Goal: Navigation & Orientation: Understand site structure

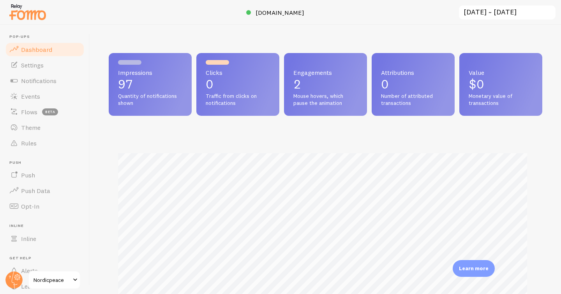
scroll to position [389110, 388887]
click at [283, 12] on span "[DOMAIN_NAME]" at bounding box center [279, 13] width 49 height 8
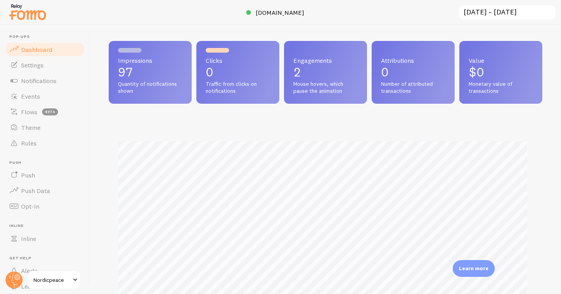
scroll to position [12, 0]
click at [38, 145] on link "Rules" at bounding box center [45, 143] width 80 height 16
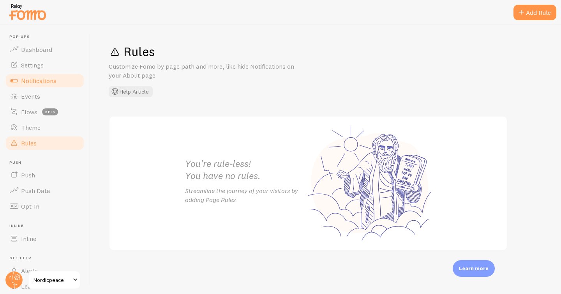
click at [56, 81] on span "Notifications" at bounding box center [38, 81] width 35 height 8
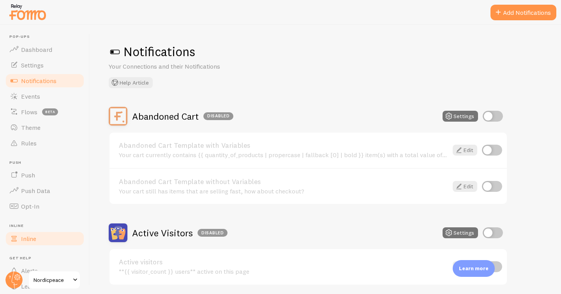
click at [28, 239] on span "Inline" at bounding box center [28, 238] width 15 height 8
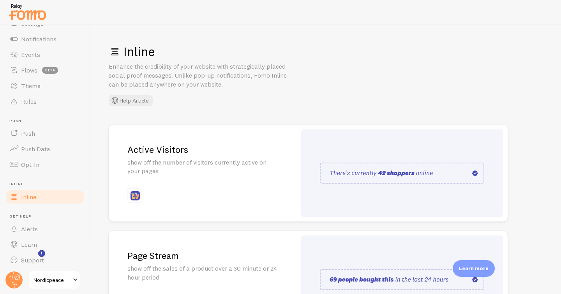
scroll to position [44, 0]
click at [27, 68] on span "Flows" at bounding box center [29, 68] width 16 height 8
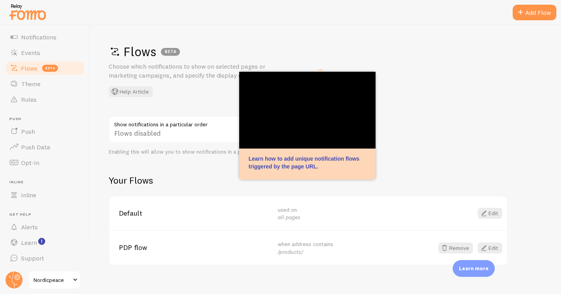
scroll to position [9, 0]
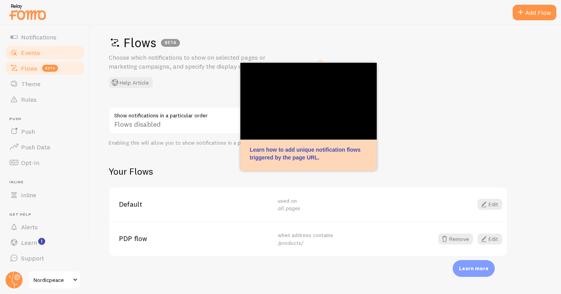
click at [28, 53] on span "Events" at bounding box center [30, 53] width 19 height 8
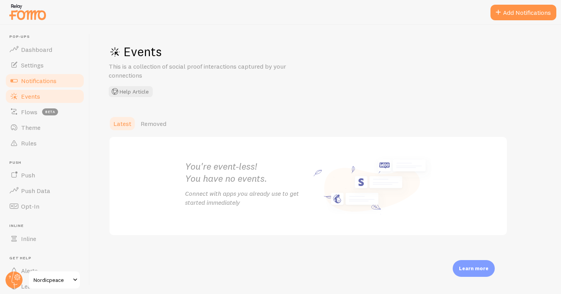
click at [41, 79] on span "Notifications" at bounding box center [38, 81] width 35 height 8
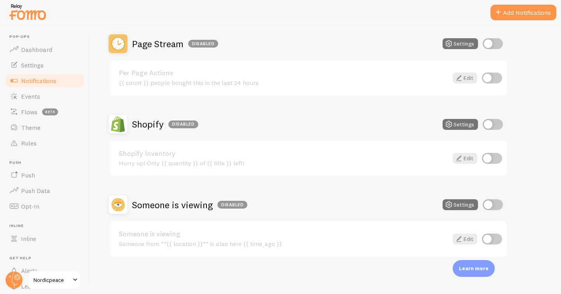
scroll to position [350, 0]
